Goal: Task Accomplishment & Management: Manage account settings

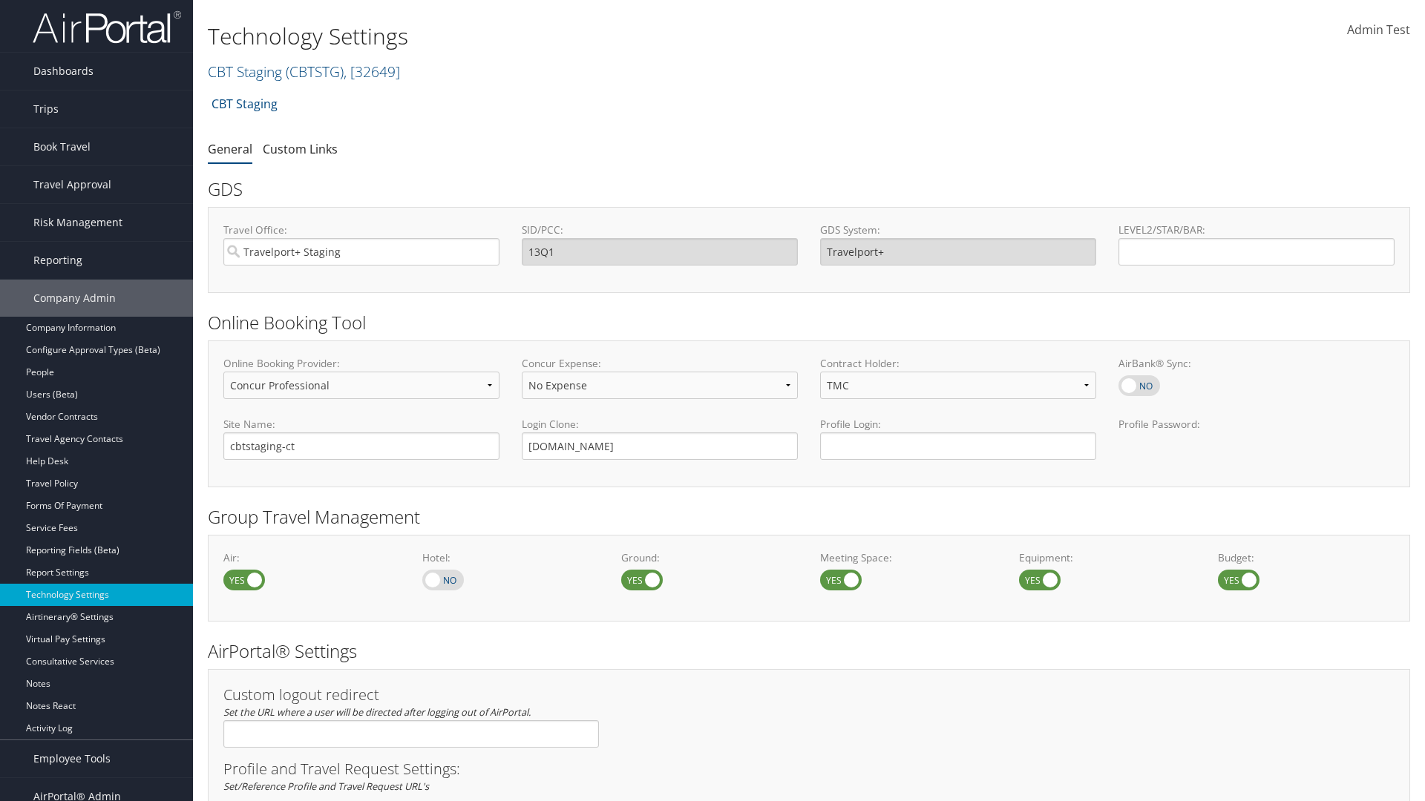
select select "4"
click at [245, 71] on link "CBT Staging ( CBTSTG ) , [ 32649 ]" at bounding box center [304, 72] width 192 height 20
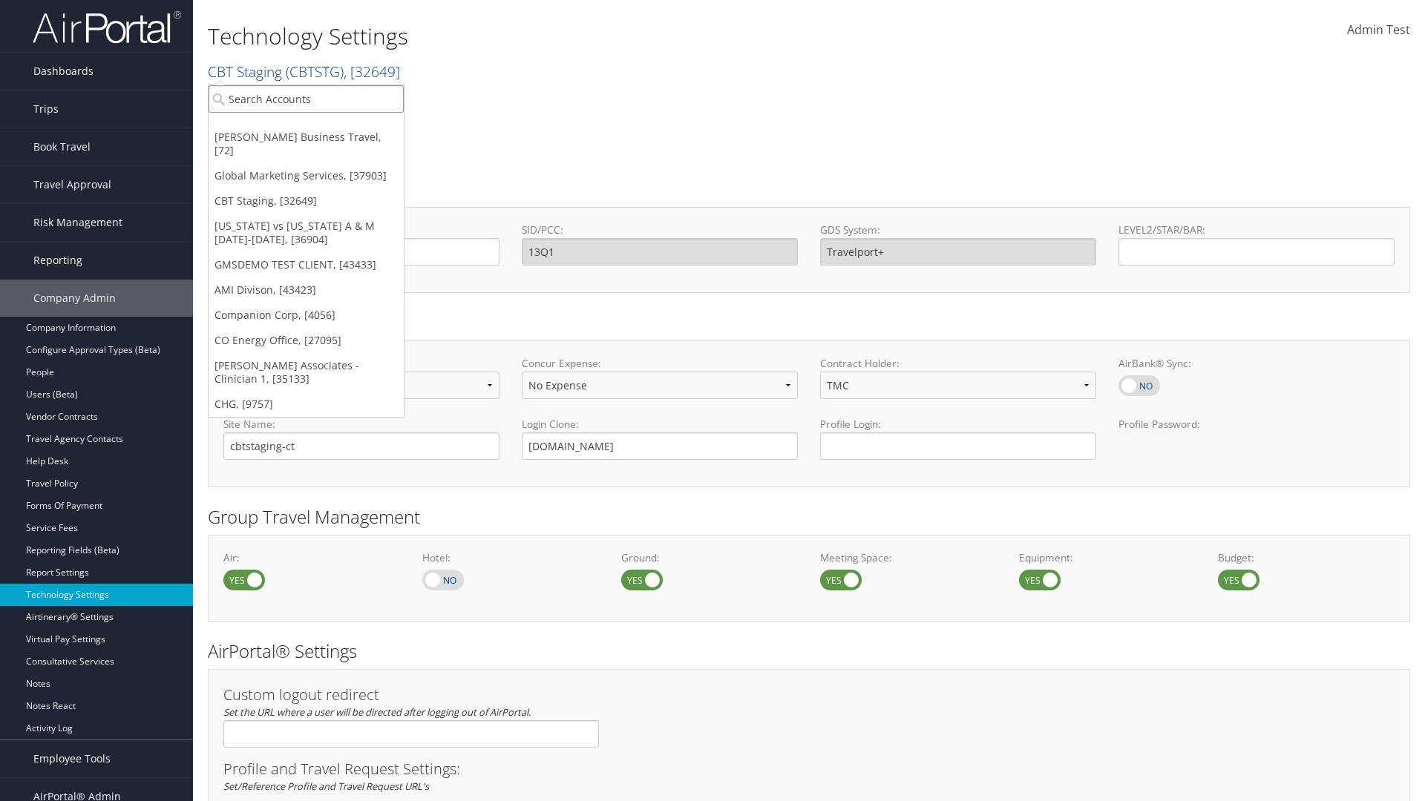
click at [306, 99] on input "search" at bounding box center [306, 98] width 195 height 27
type input "CBTSTG"
click at [306, 126] on div "CBT Staging (CBTSTG), [32649]" at bounding box center [305, 125] width 211 height 13
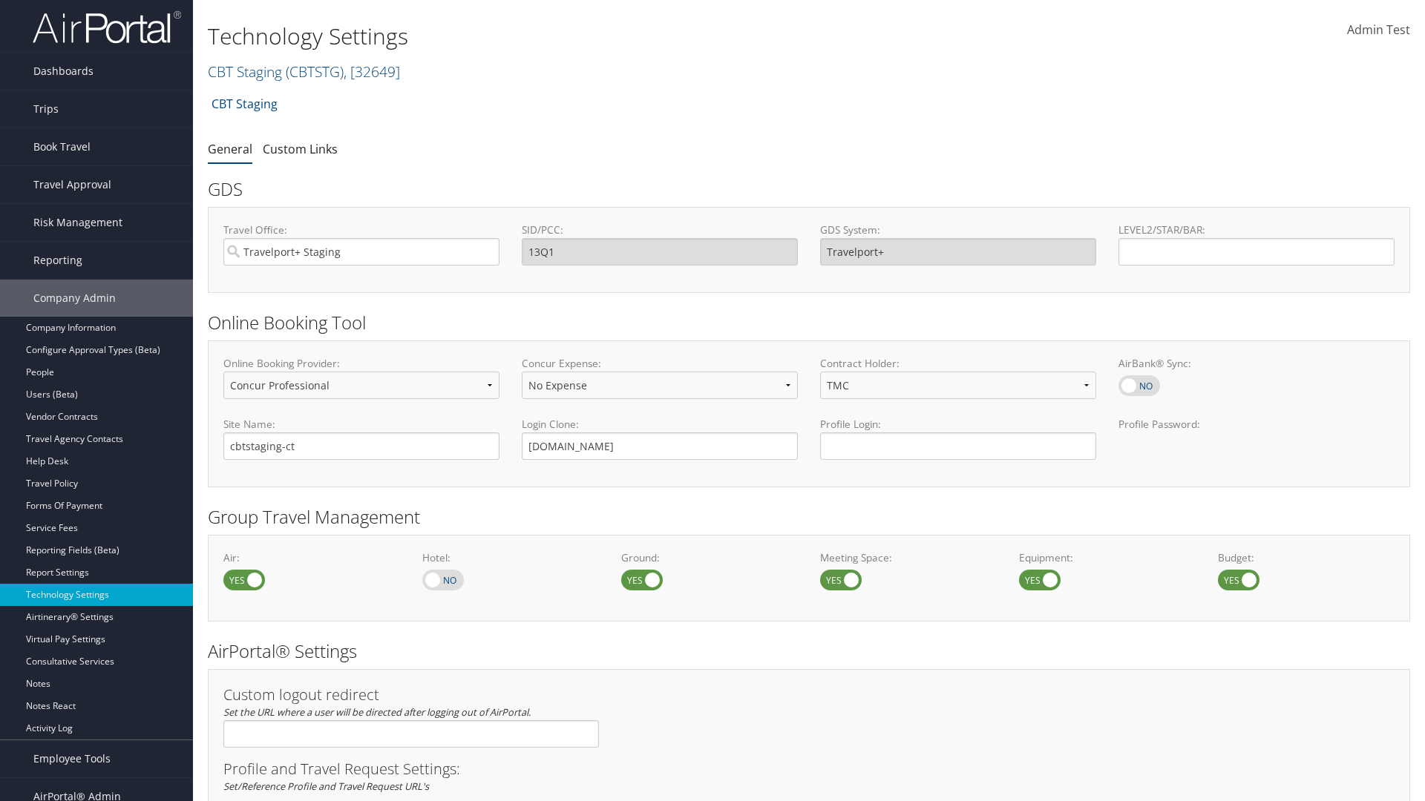
select select "3"
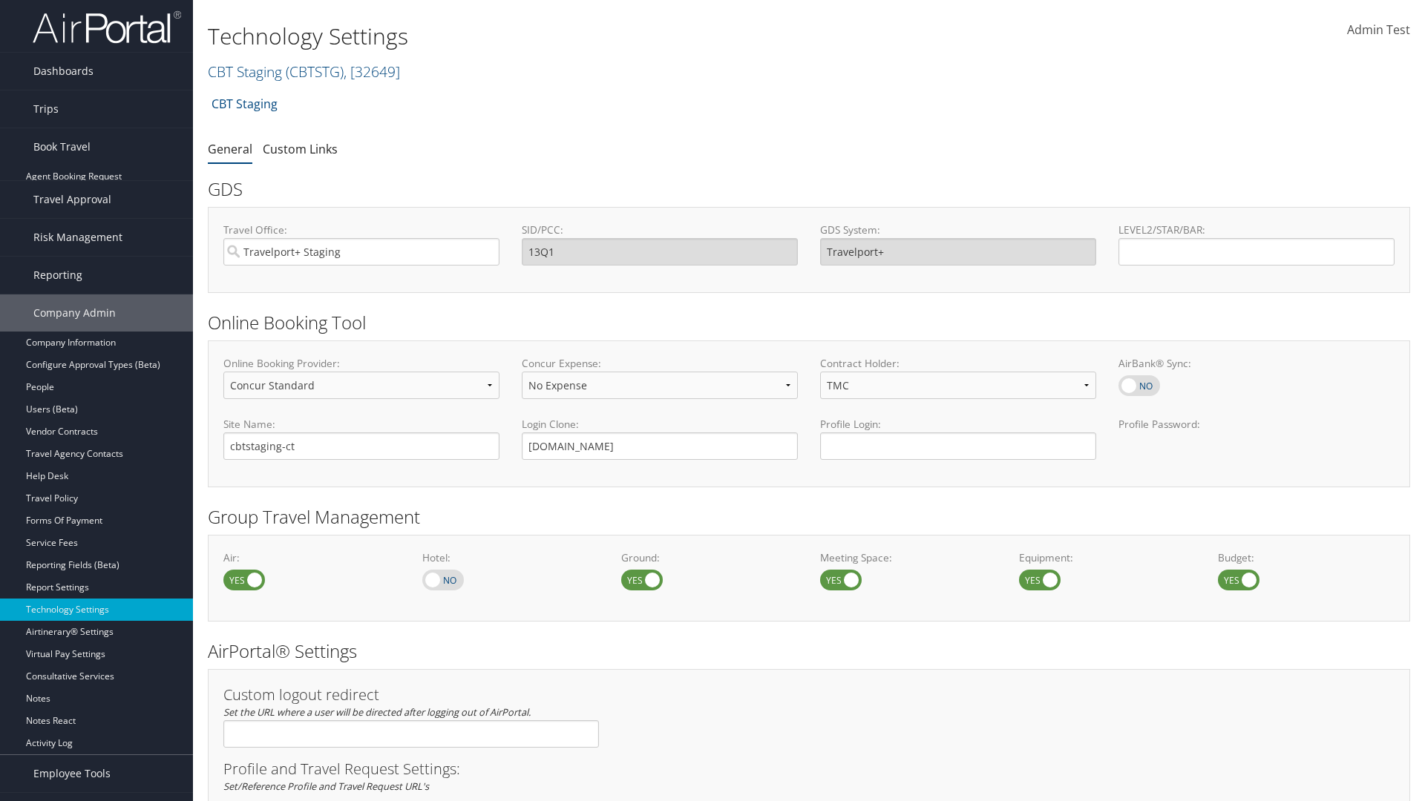
click at [96, 188] on link "Approval Request (Beta)" at bounding box center [96, 199] width 193 height 22
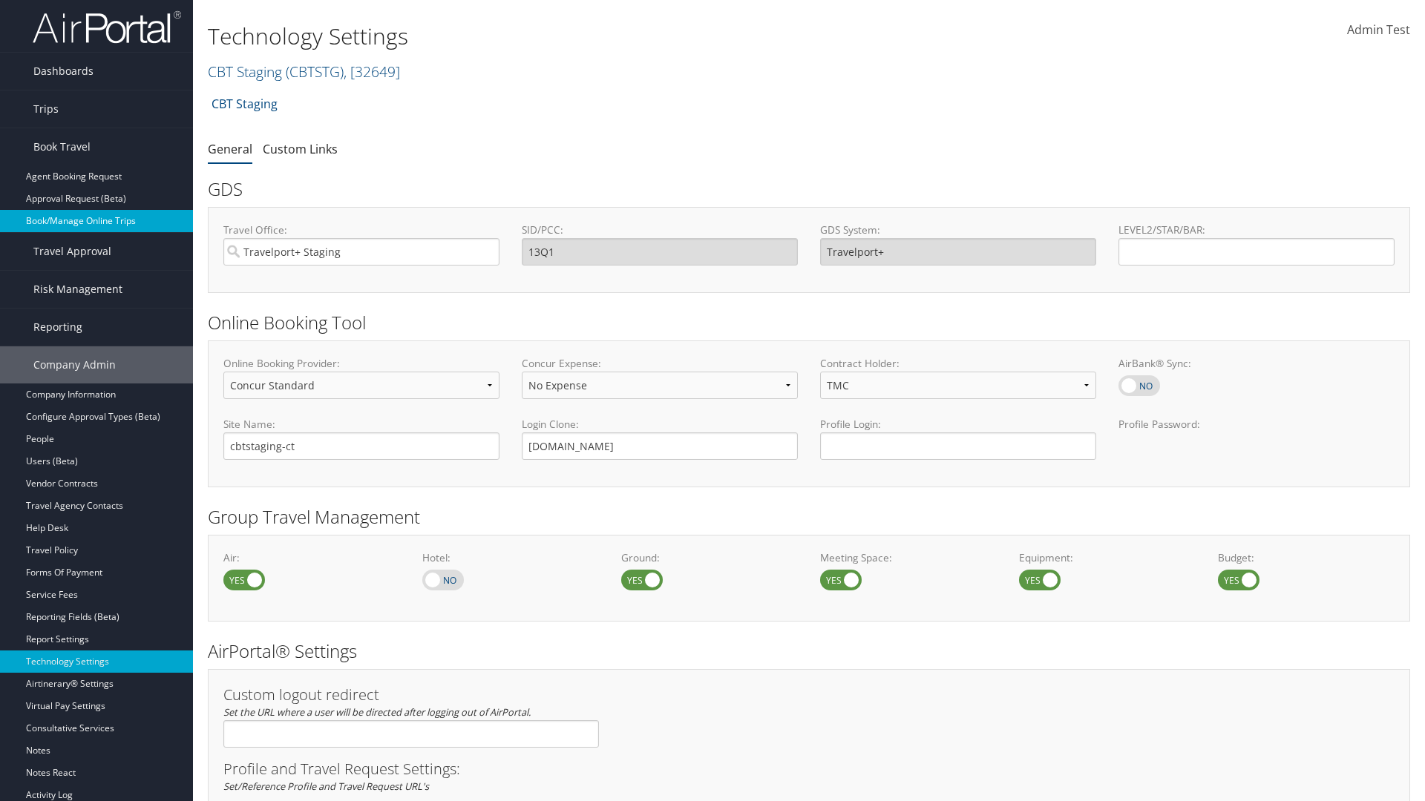
click at [96, 221] on link "Book/Manage Online Trips" at bounding box center [96, 221] width 193 height 22
